Goal: Task Accomplishment & Management: Manage account settings

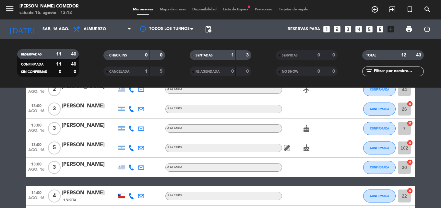
scroll to position [203, 0]
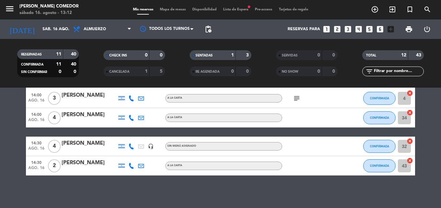
click at [295, 102] on div "subject" at bounding box center [311, 98] width 58 height 19
click at [295, 98] on icon "subject" at bounding box center [297, 98] width 8 height 8
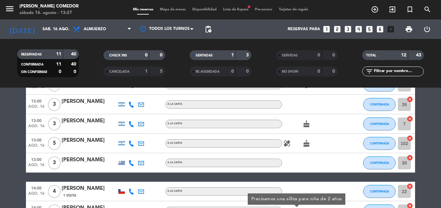
scroll to position [0, 0]
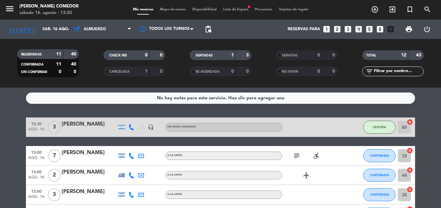
click at [234, 11] on span "Lista de Espera fiber_manual_record" at bounding box center [236, 10] width 32 height 4
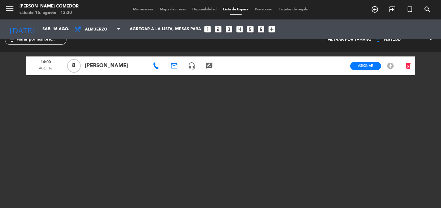
scroll to position [18, 0]
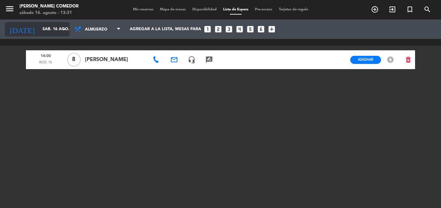
click at [51, 30] on input "sáb. 16 ago." at bounding box center [66, 29] width 55 height 11
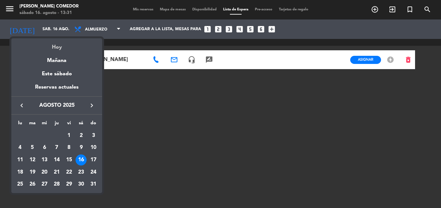
click at [55, 46] on div "Hoy" at bounding box center [56, 44] width 91 height 13
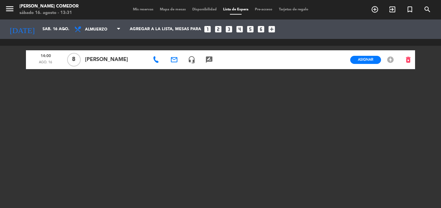
click at [143, 10] on span "Mis reservas" at bounding box center [143, 10] width 27 height 4
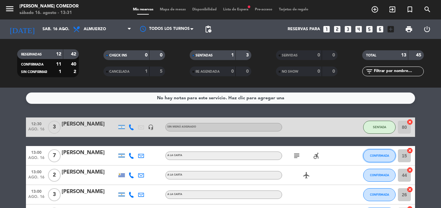
click at [394, 160] on button "CONFIRMADA" at bounding box center [379, 155] width 32 height 13
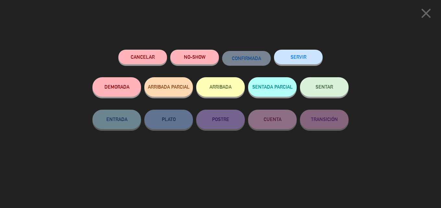
click at [427, 11] on icon "close" at bounding box center [426, 13] width 16 height 16
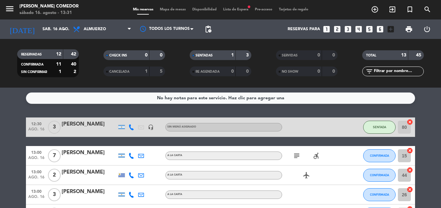
click at [97, 158] on div at bounding box center [89, 159] width 55 height 5
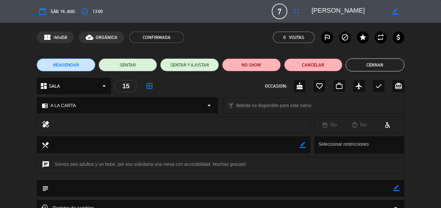
click at [119, 84] on div "15" at bounding box center [125, 86] width 23 height 12
click at [148, 85] on icon "border_all" at bounding box center [150, 86] width 8 height 8
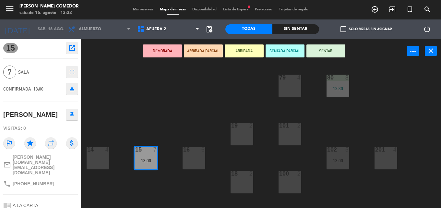
scroll to position [33, 0]
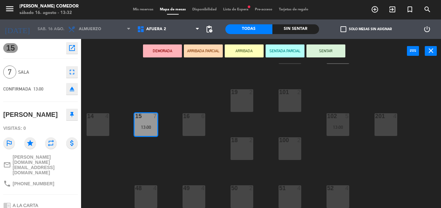
click at [284, 198] on div "51 4" at bounding box center [290, 196] width 23 height 23
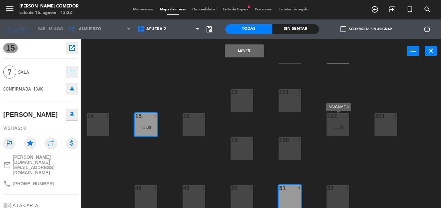
click at [342, 126] on div "13:00" at bounding box center [338, 127] width 23 height 5
click at [341, 129] on div "13:00" at bounding box center [338, 127] width 23 height 5
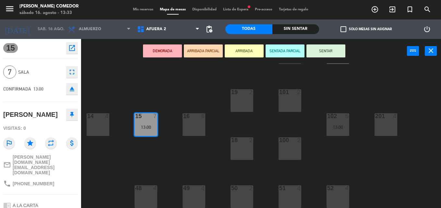
click at [145, 79] on div "80 3 12:30 79 4 19 2 101 2 14 4 15 7 13:00 102 5 13:00 201 4 16 6 18 2 100 2 52…" at bounding box center [263, 135] width 355 height 145
click at [165, 11] on span "Mapa de mesas" at bounding box center [173, 10] width 32 height 4
click at [136, 8] on span "Mis reservas" at bounding box center [143, 10] width 27 height 4
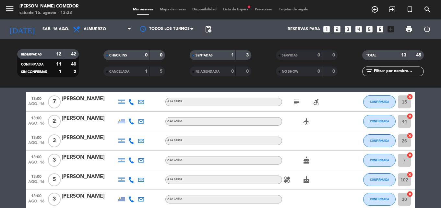
scroll to position [65, 0]
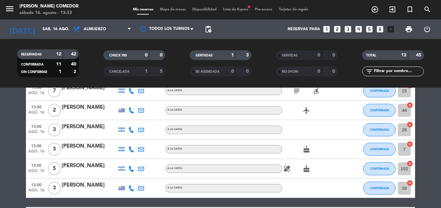
click at [405, 171] on input "102" at bounding box center [404, 168] width 13 height 13
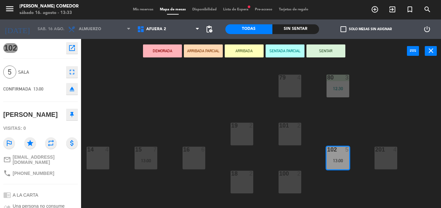
click at [342, 156] on div "102 5 13:00" at bounding box center [338, 158] width 23 height 23
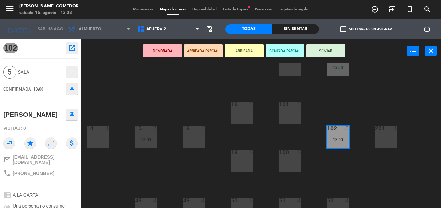
scroll to position [33, 0]
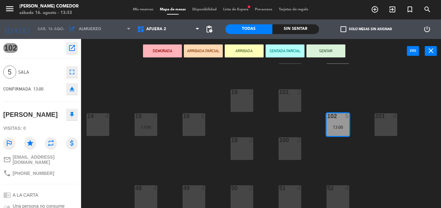
click at [204, 121] on div "16 6" at bounding box center [194, 124] width 23 height 23
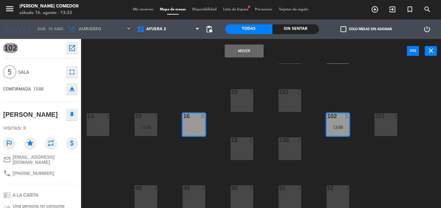
click at [252, 54] on button "Mover" at bounding box center [244, 50] width 39 height 13
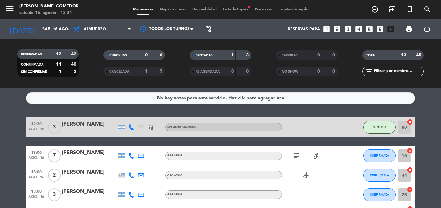
click at [93, 155] on div "[PERSON_NAME]" at bounding box center [89, 153] width 55 height 8
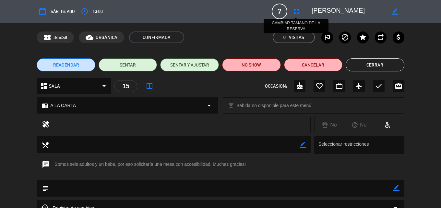
click at [297, 13] on icon "fullscreen" at bounding box center [297, 11] width 8 height 8
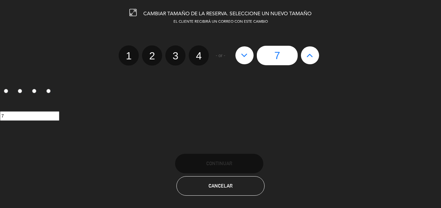
click at [246, 196] on div "CAMBIAR TAMAÑO DE LA RESERVA. SELECCIONE UN NUEVO TAMAÑO EL CLIENTE RECIBIRÁ UN…" at bounding box center [220, 104] width 441 height 208
click at [243, 185] on button "Cancelar" at bounding box center [220, 185] width 88 height 19
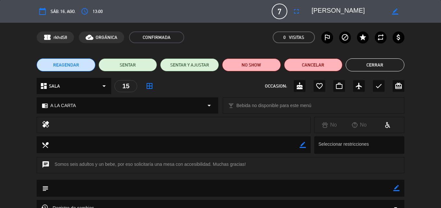
click at [123, 85] on div "15" at bounding box center [125, 86] width 23 height 12
click at [148, 85] on icon "border_all" at bounding box center [150, 86] width 8 height 8
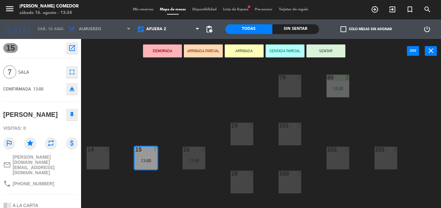
click at [341, 159] on div "102 6" at bounding box center [338, 158] width 23 height 23
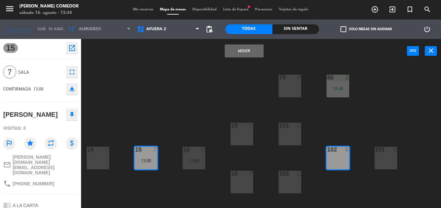
click at [243, 47] on button "Mover" at bounding box center [244, 50] width 39 height 13
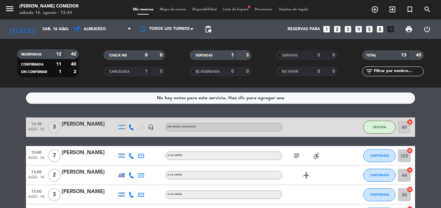
click at [92, 124] on div "[PERSON_NAME]" at bounding box center [89, 124] width 55 height 8
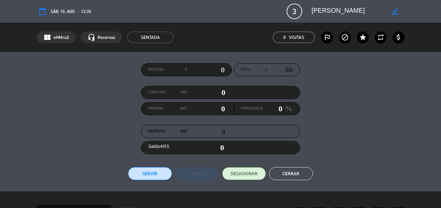
click at [290, 175] on button "Cerrar" at bounding box center [291, 173] width 44 height 13
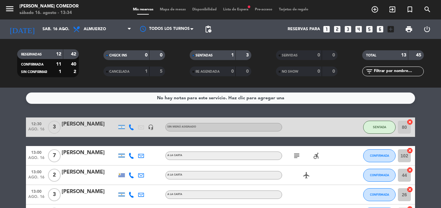
click at [403, 129] on input "80" at bounding box center [404, 127] width 13 height 13
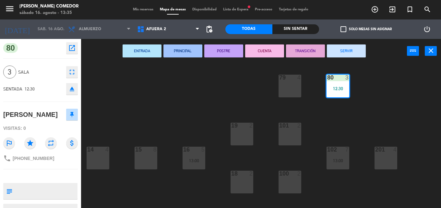
click at [339, 95] on div "80 3 12:30" at bounding box center [338, 86] width 23 height 23
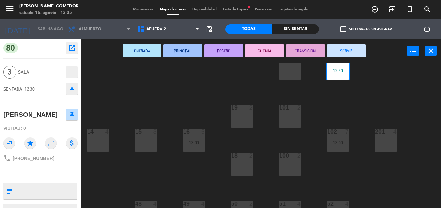
scroll to position [33, 0]
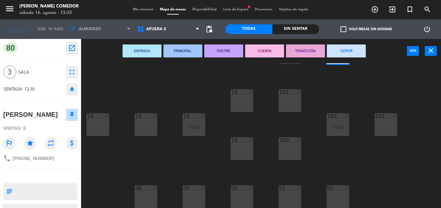
click at [295, 197] on div "51 4" at bounding box center [290, 196] width 23 height 23
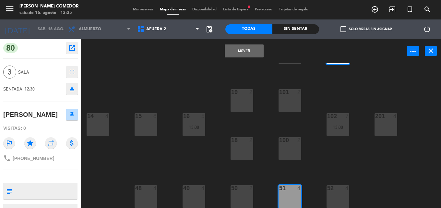
click at [252, 50] on button "Mover" at bounding box center [244, 50] width 39 height 13
